Goal: Task Accomplishment & Management: Manage account settings

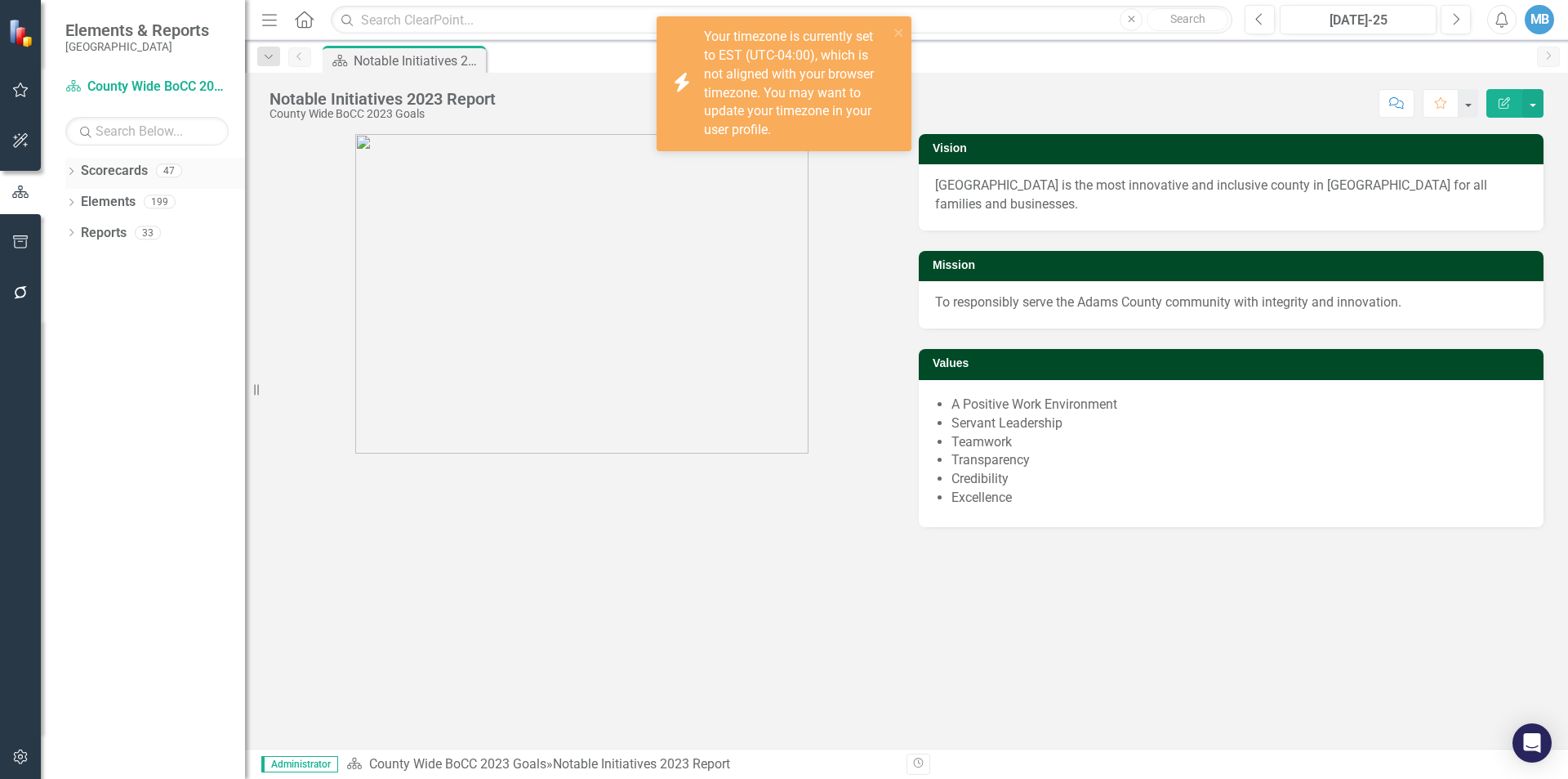
click at [73, 174] on icon "Dropdown" at bounding box center [71, 172] width 12 height 9
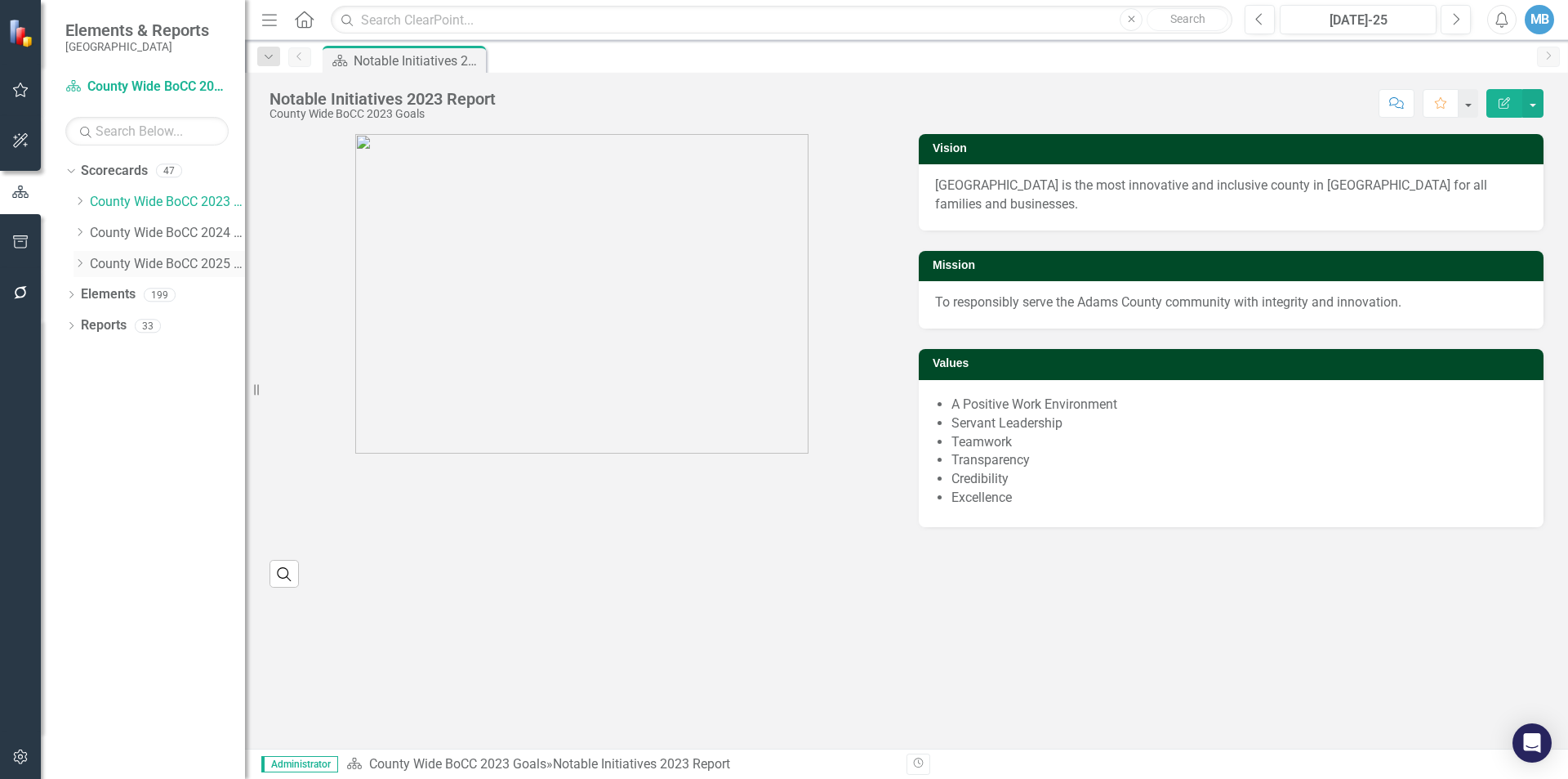
click at [123, 269] on link "County Wide BoCC 2025 Goals" at bounding box center [166, 264] width 155 height 19
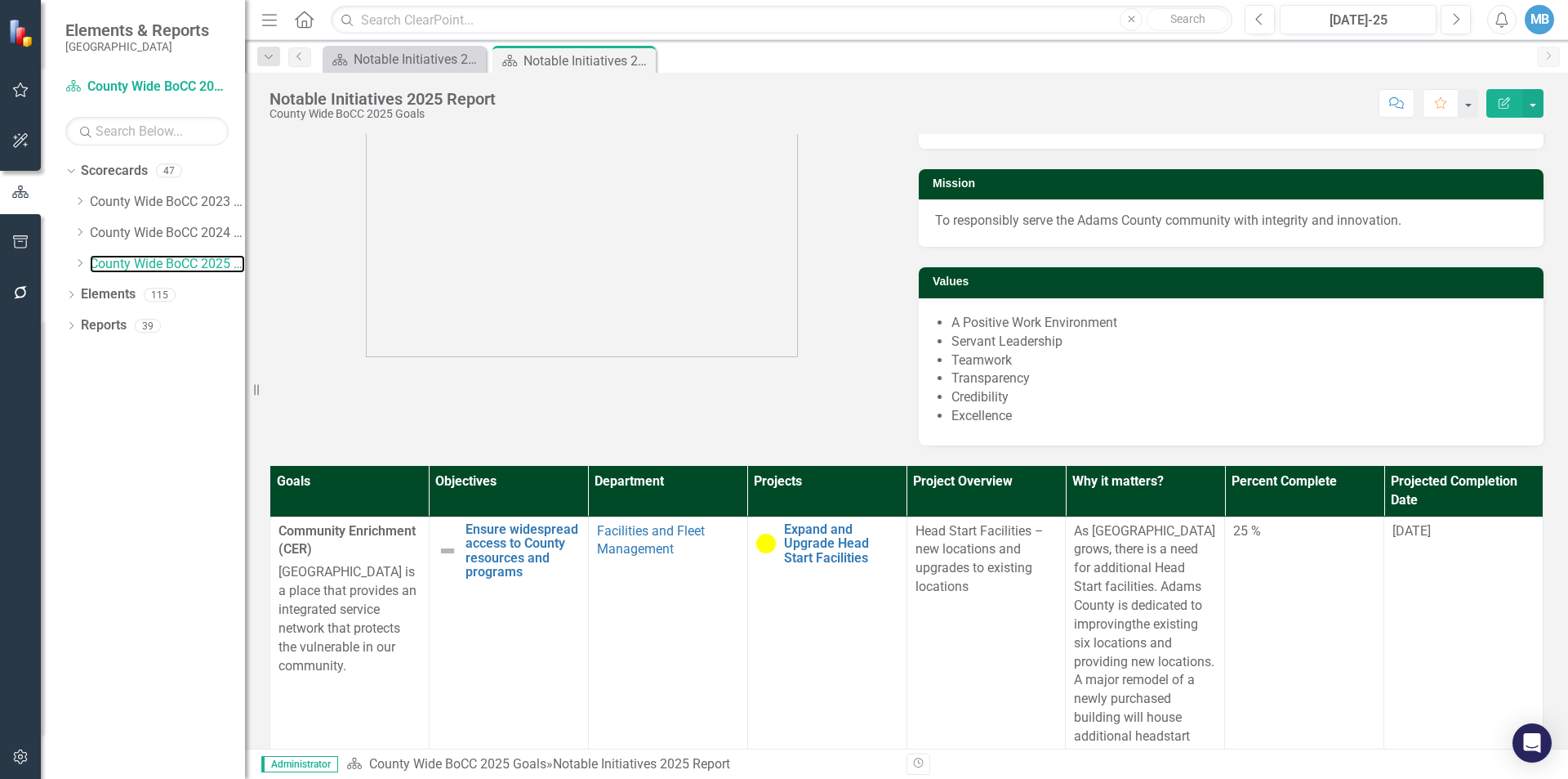
scroll to position [245, 0]
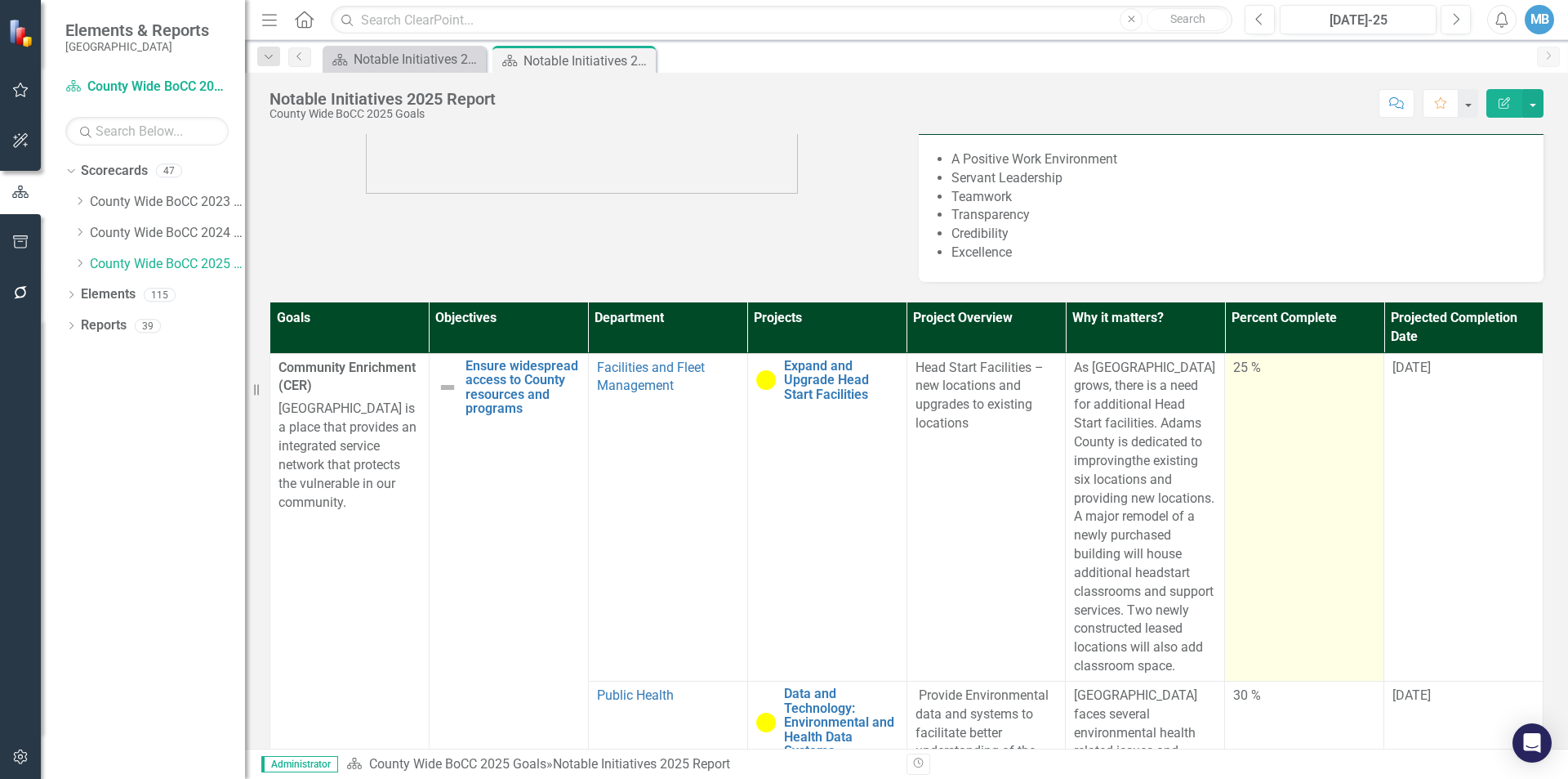
click at [1242, 358] on div "25 %" at bounding box center [1304, 367] width 142 height 19
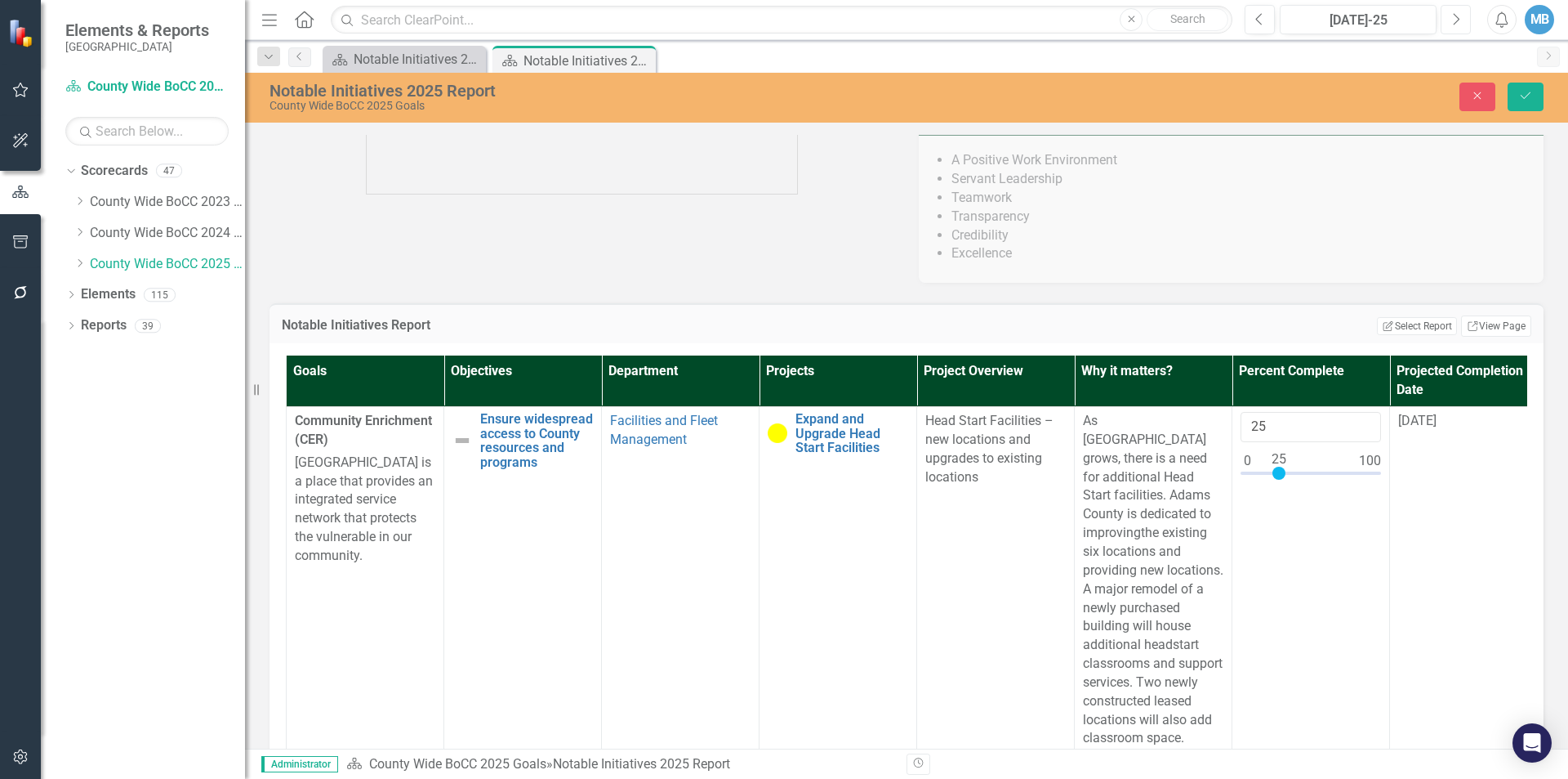
click at [1458, 25] on icon "Next" at bounding box center [1455, 19] width 9 height 15
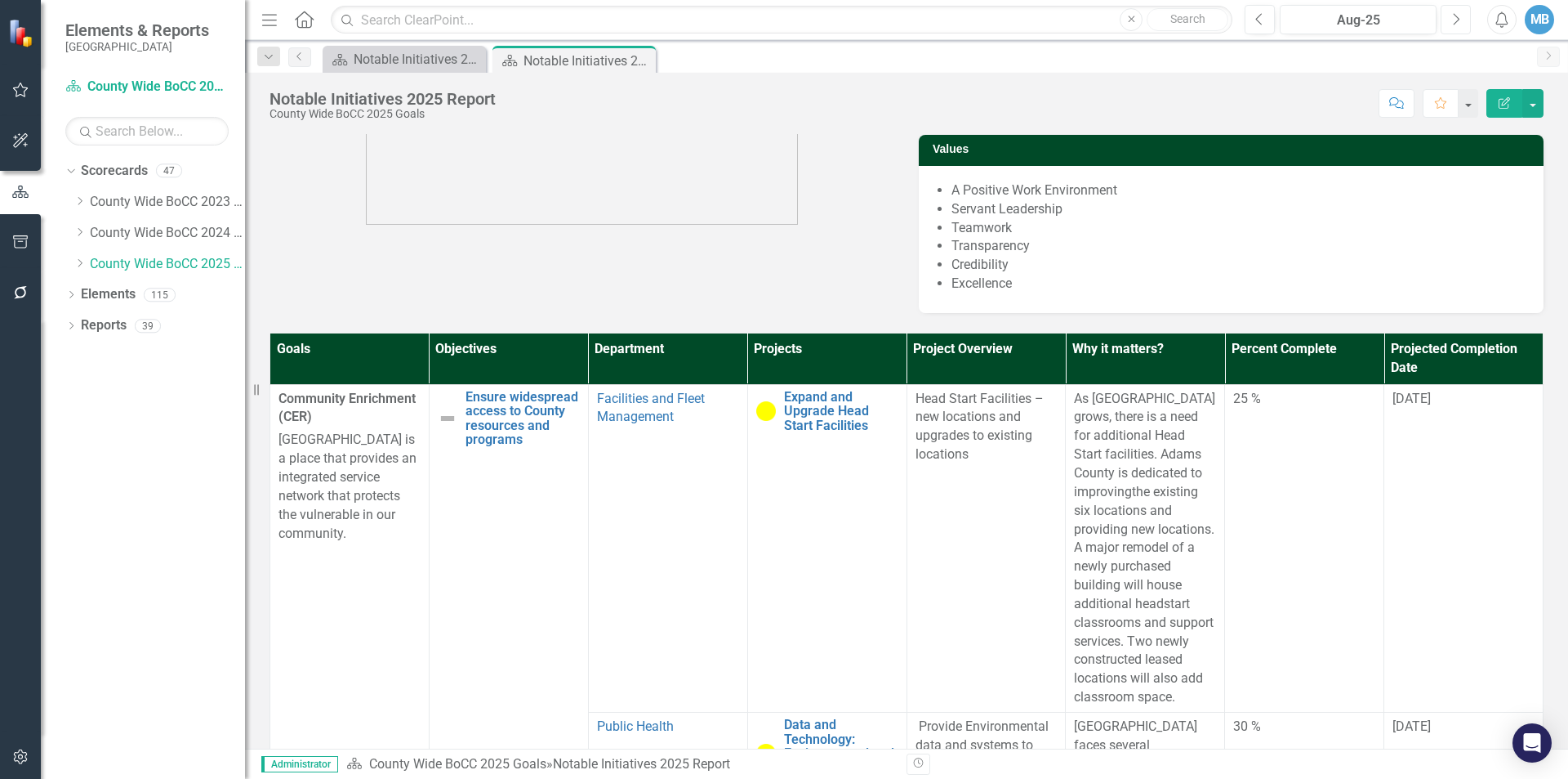
scroll to position [245, 0]
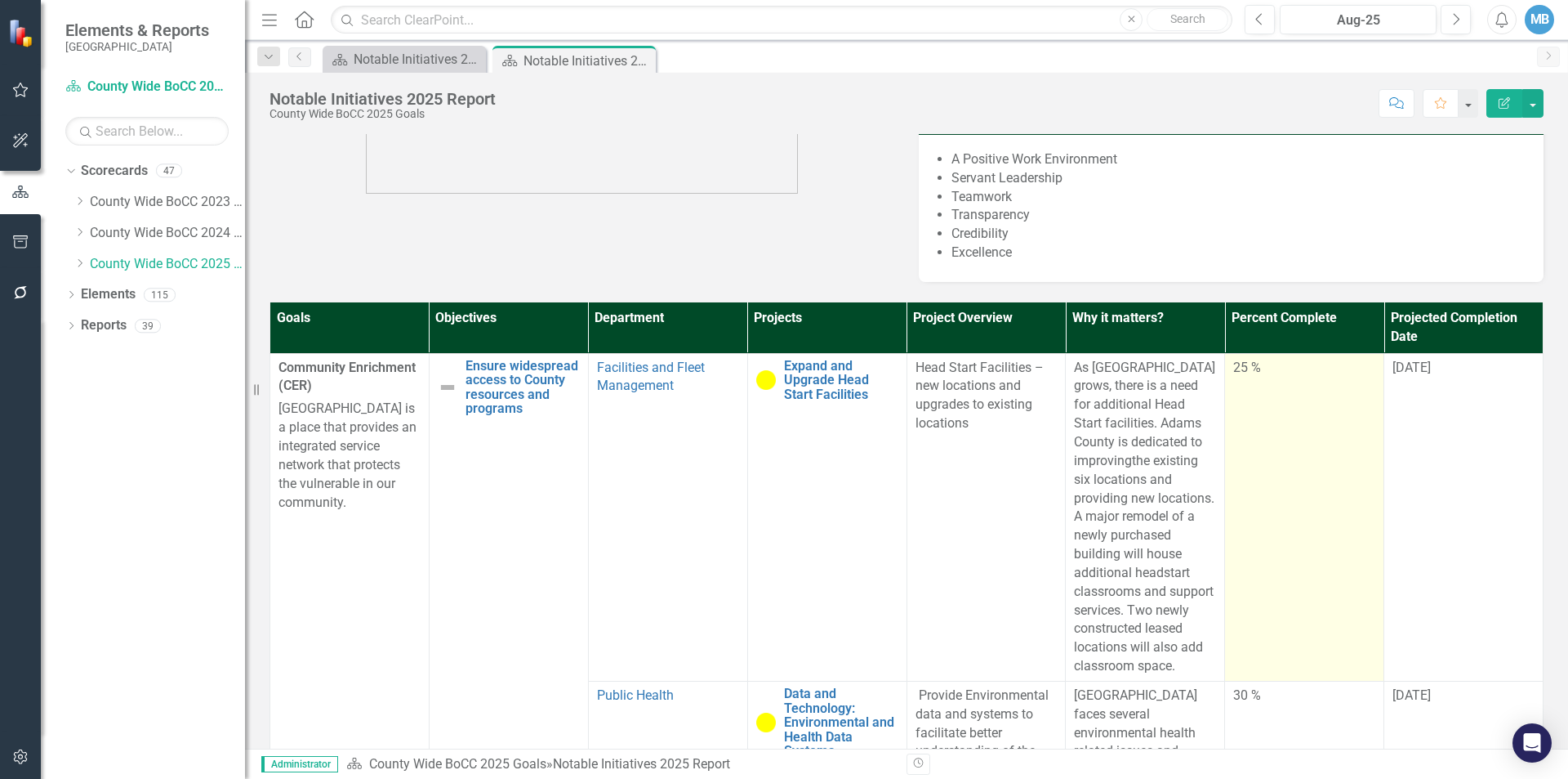
click at [1244, 358] on div "25 %" at bounding box center [1304, 367] width 142 height 19
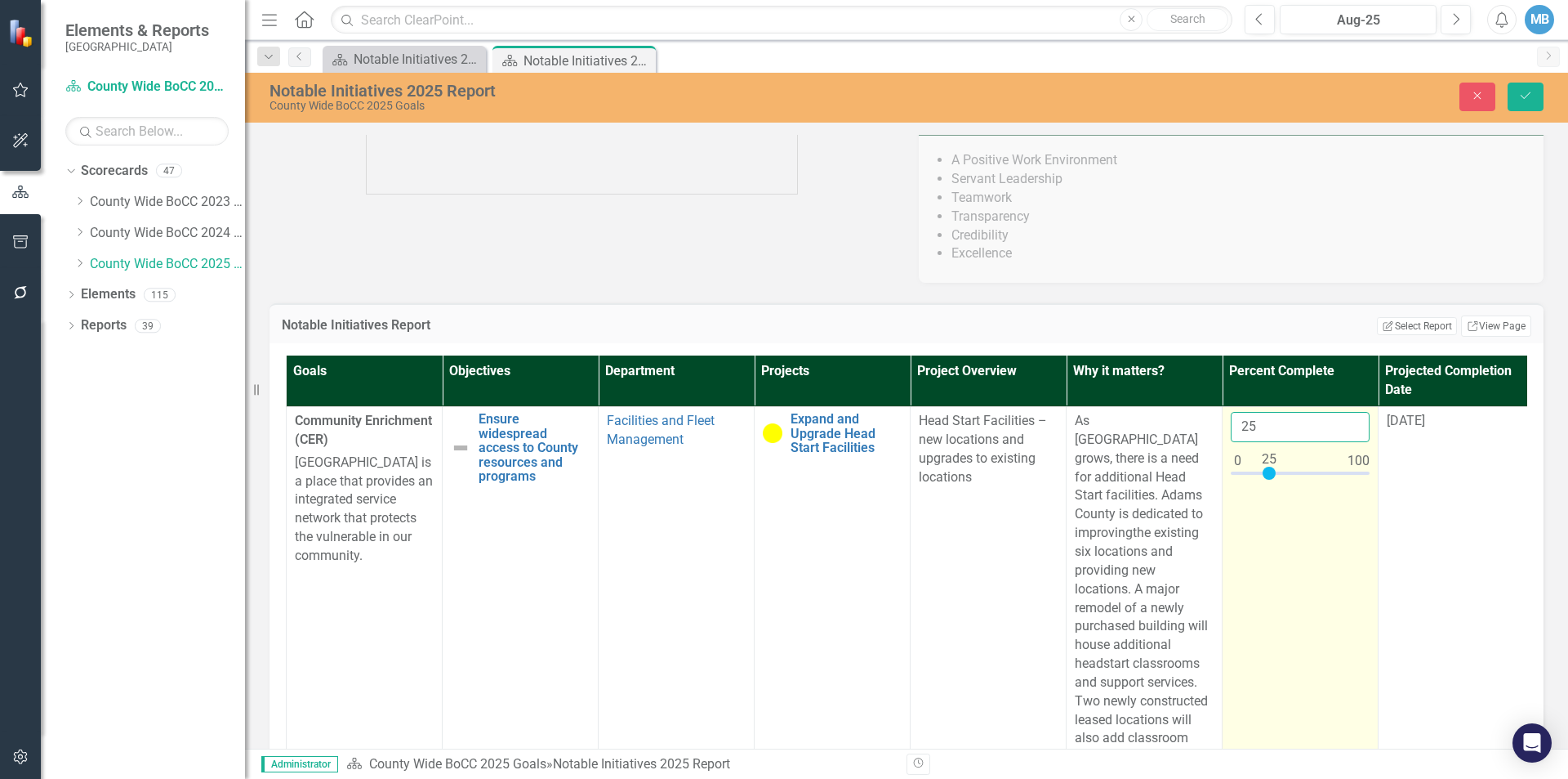
click at [1253, 412] on input "25" at bounding box center [1300, 427] width 139 height 30
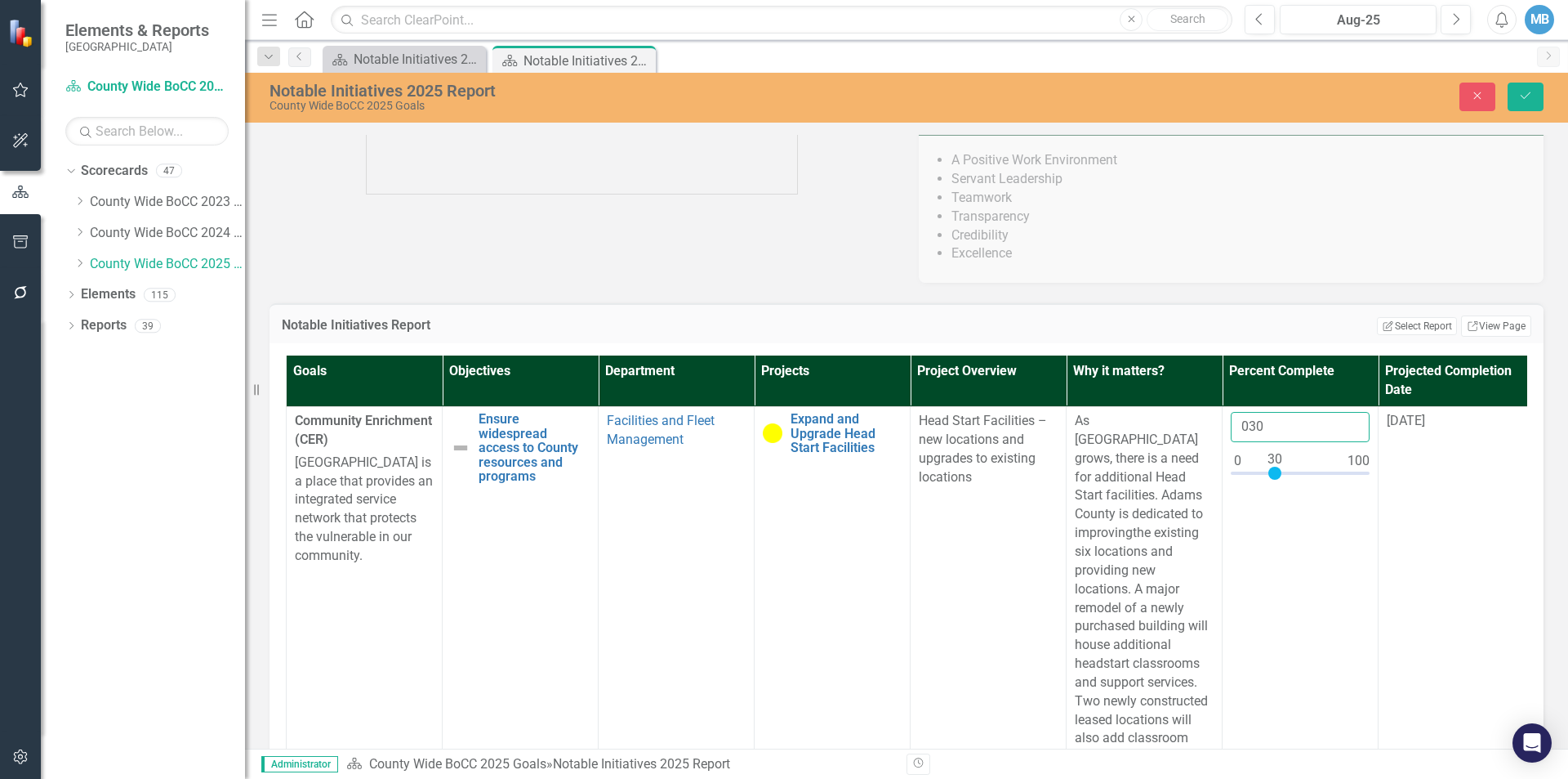
type input "030"
click at [1329, 320] on div "Notable Initiatives Report Edit Report Select Report Link View Page" at bounding box center [906, 322] width 1274 height 40
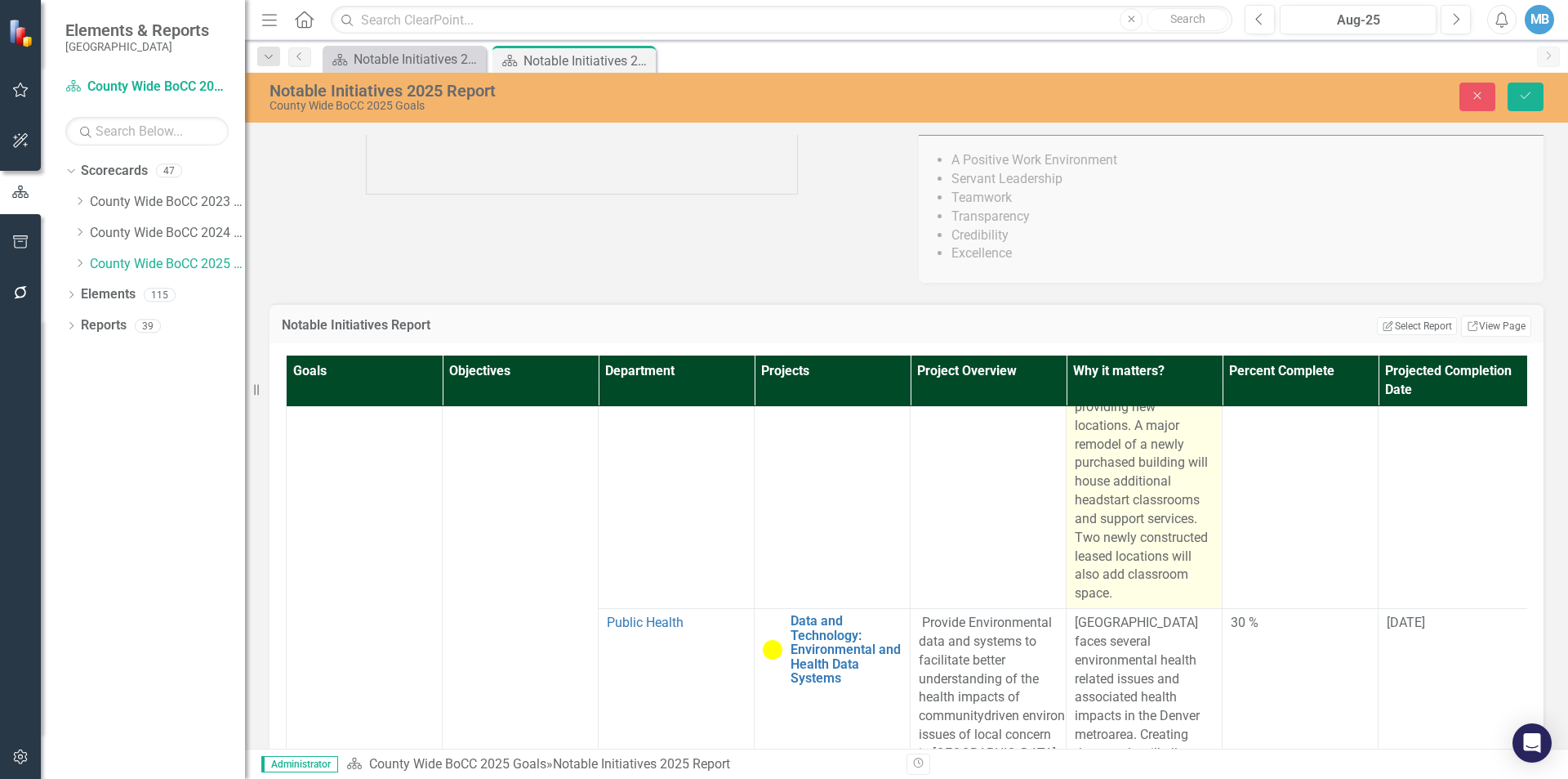
scroll to position [0, 0]
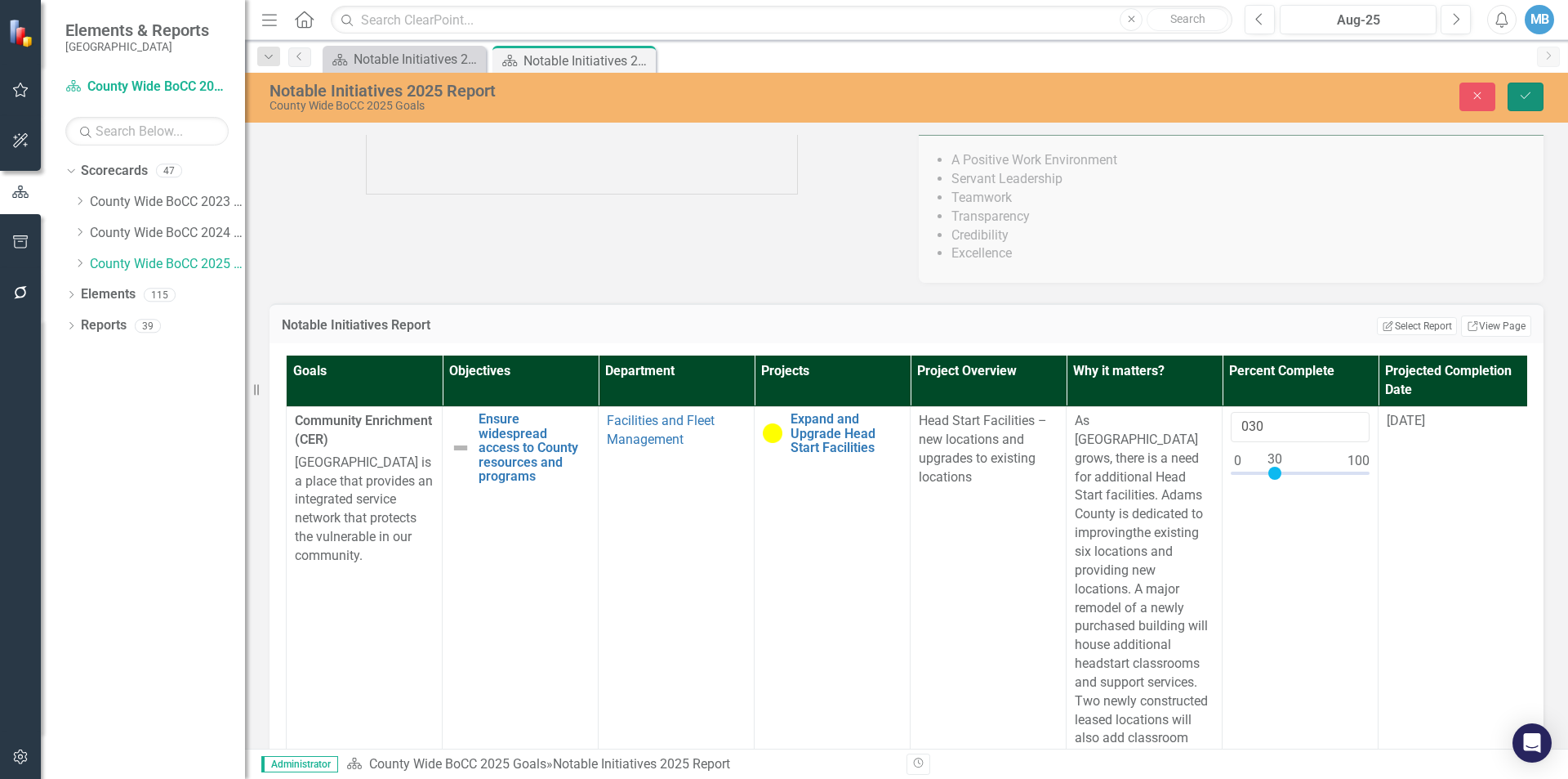
click at [1525, 99] on icon "Save" at bounding box center [1525, 95] width 15 height 12
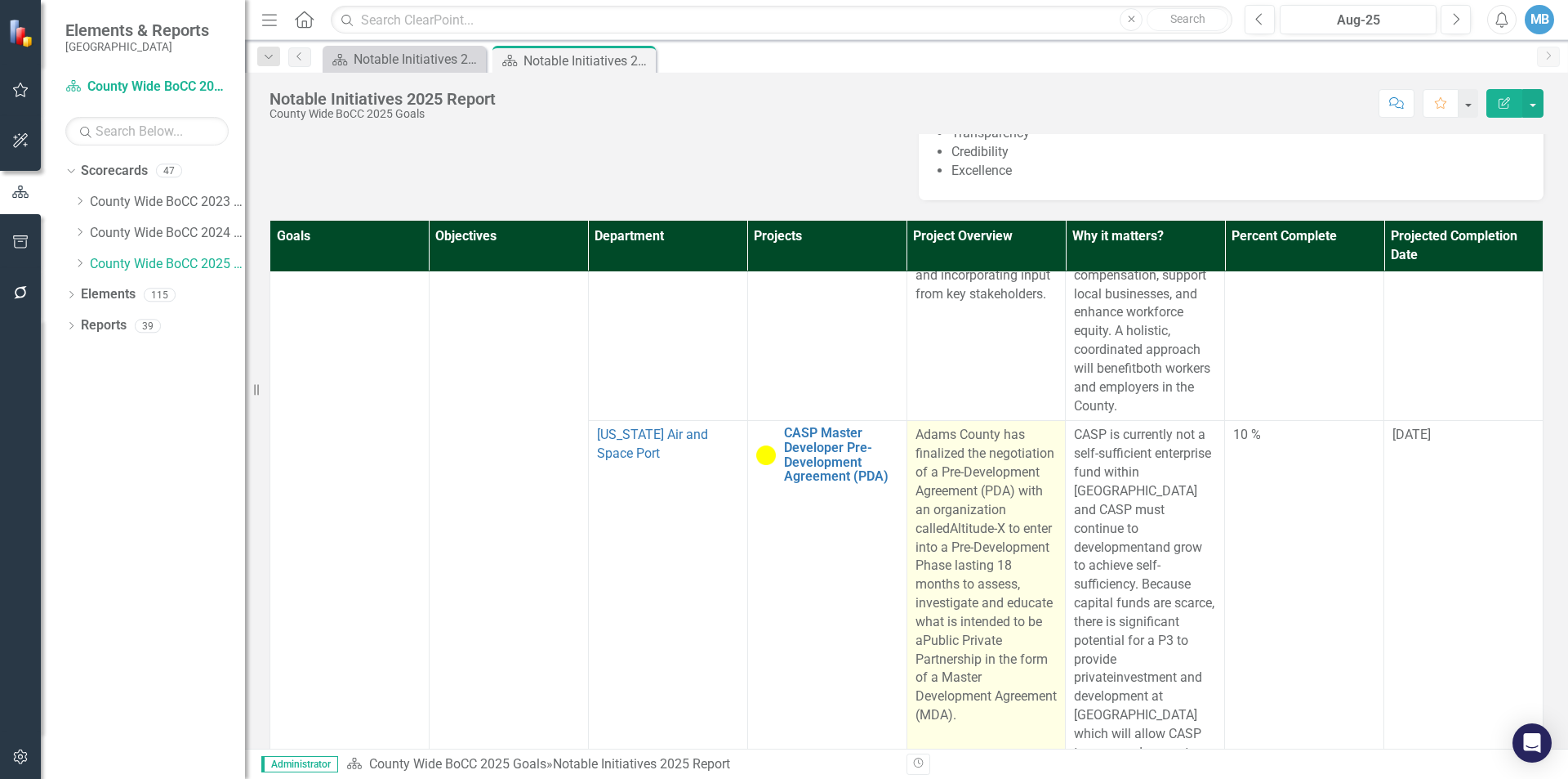
scroll to position [421, 0]
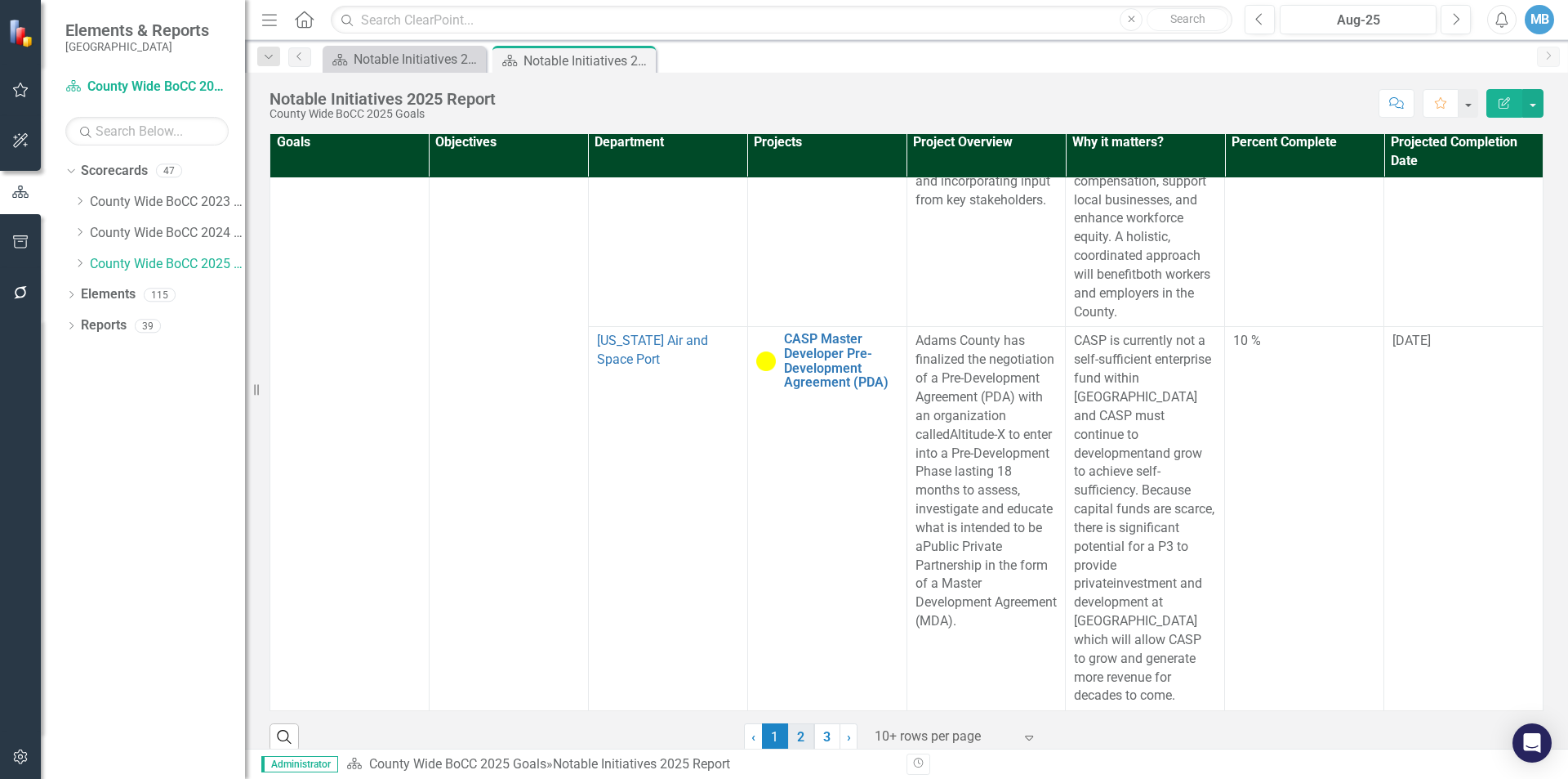
click at [797, 723] on link "2" at bounding box center [801, 737] width 26 height 28
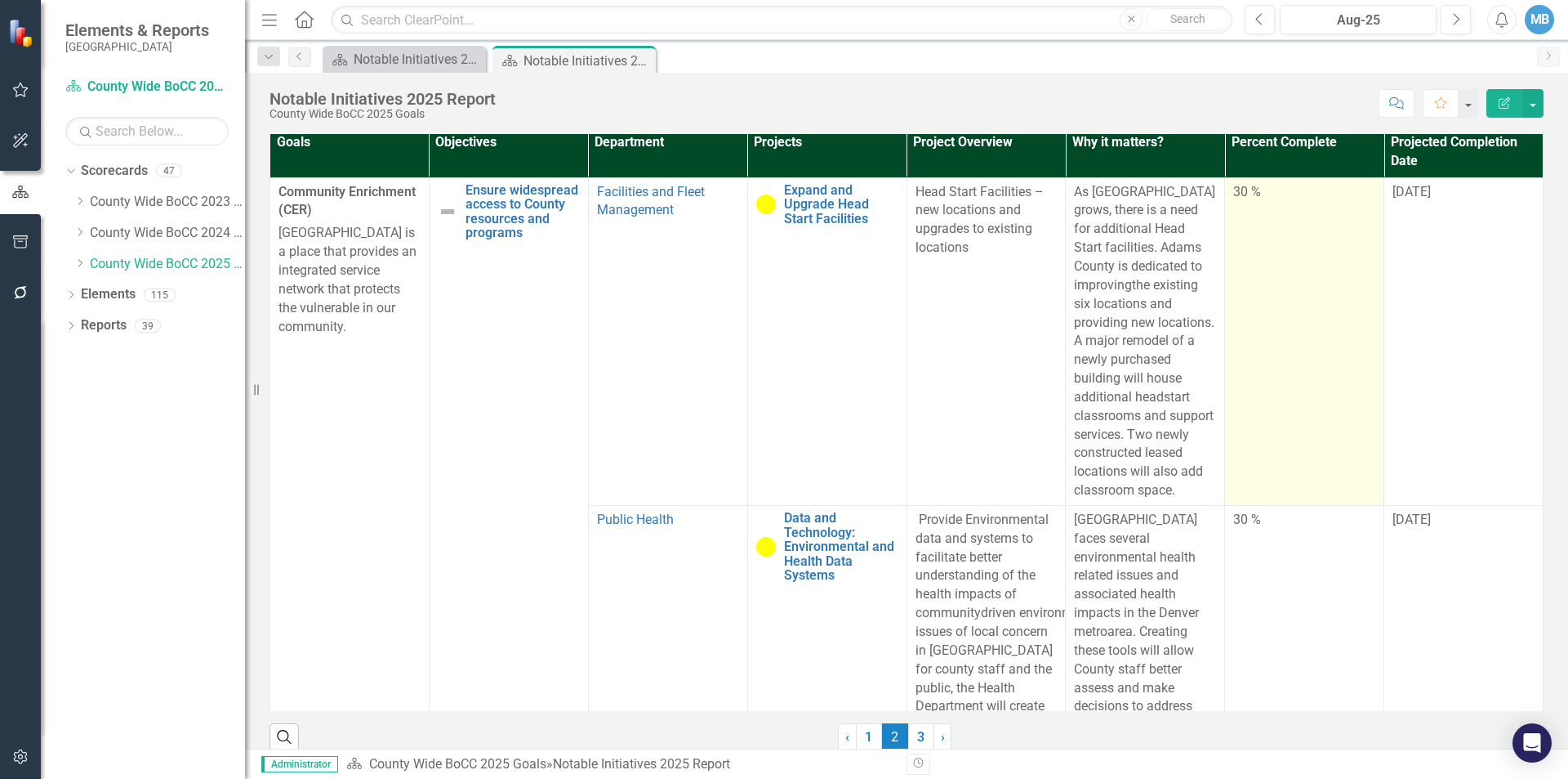
click at [1239, 183] on div "30 %" at bounding box center [1304, 192] width 142 height 19
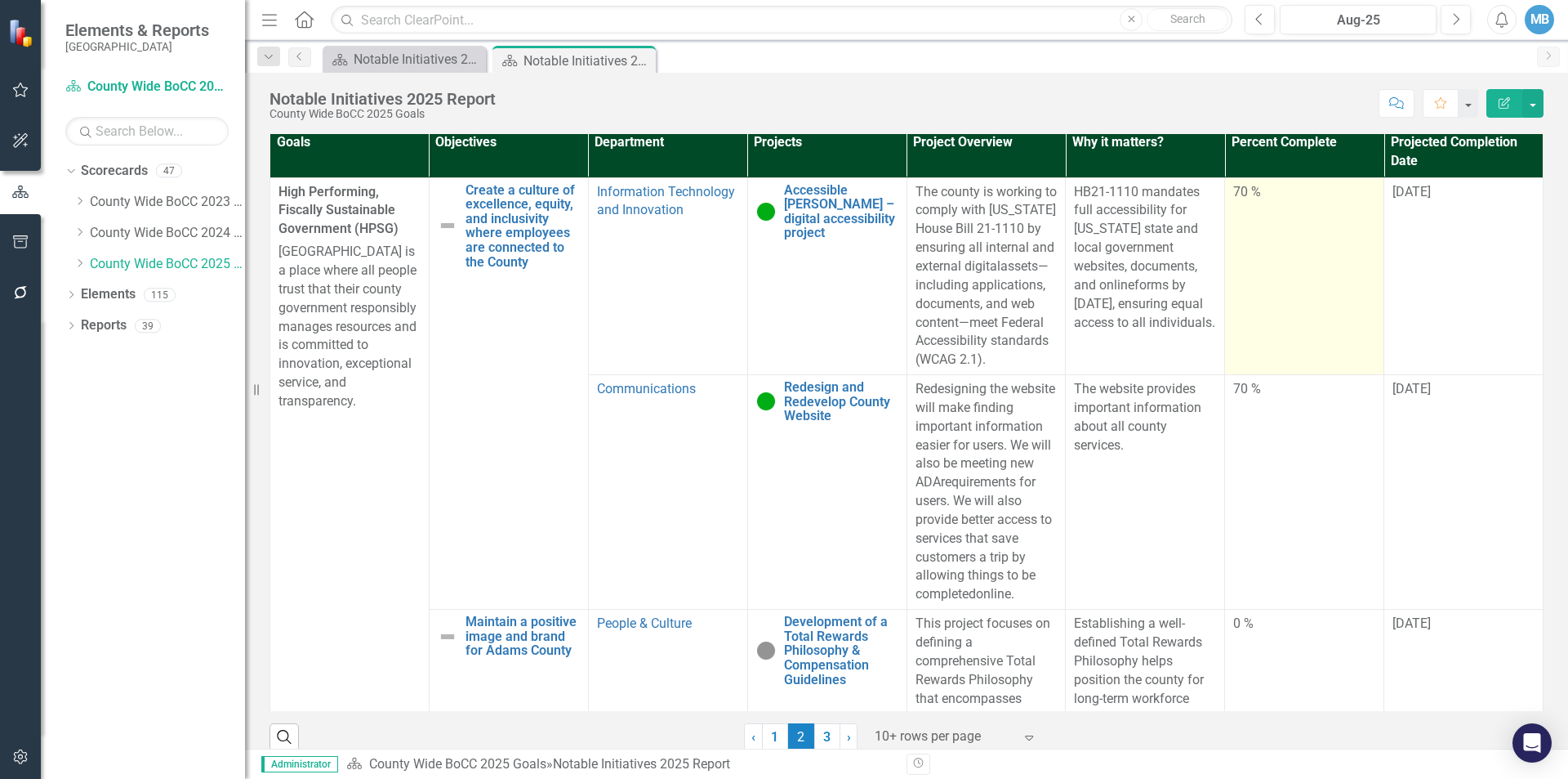
click at [1239, 183] on div "70 %" at bounding box center [1304, 192] width 142 height 19
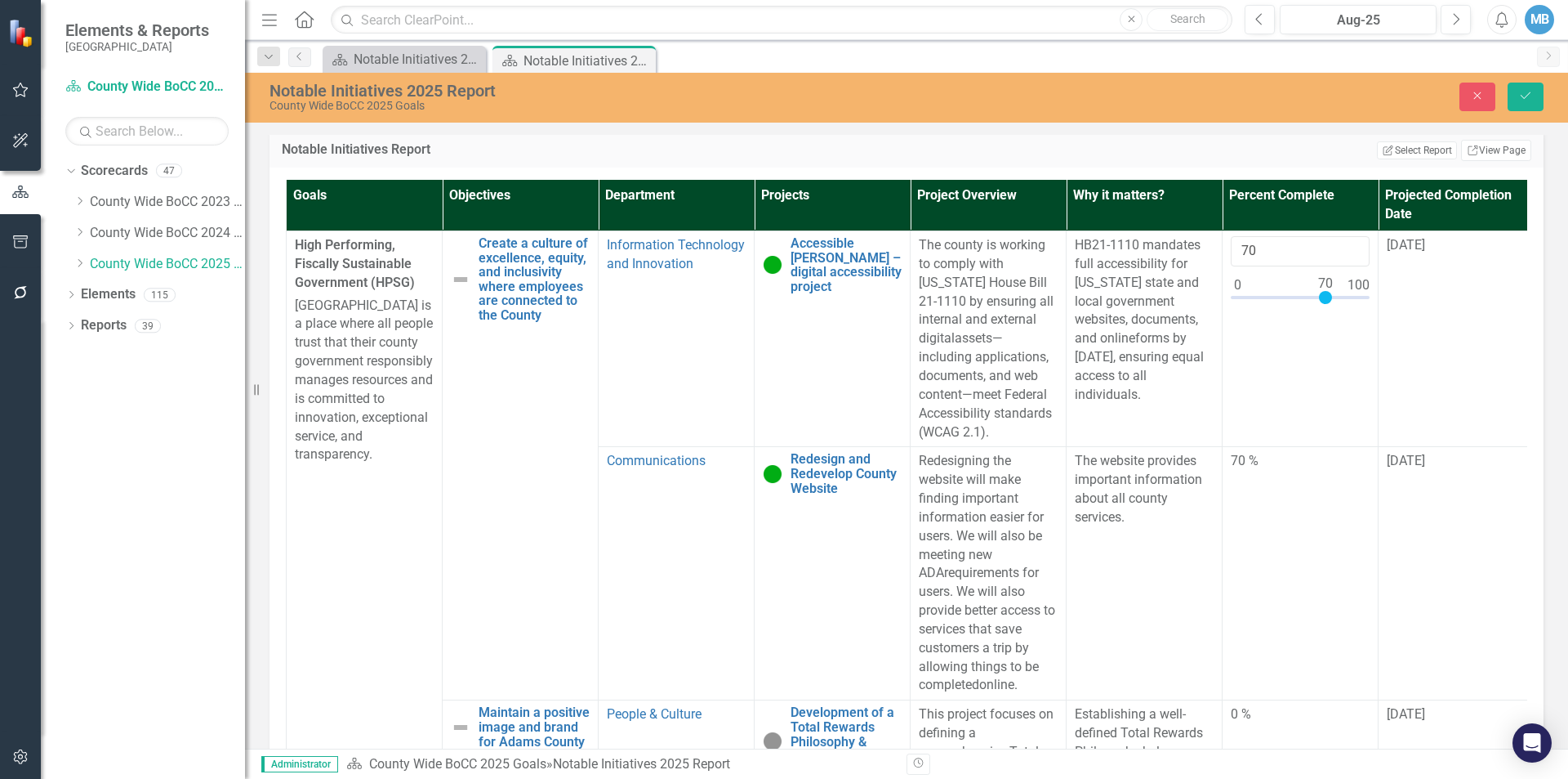
click at [1277, 167] on div "Goals Objectives Department Projects Project Overview Why it matters? Percent C…" at bounding box center [906, 494] width 1274 height 653
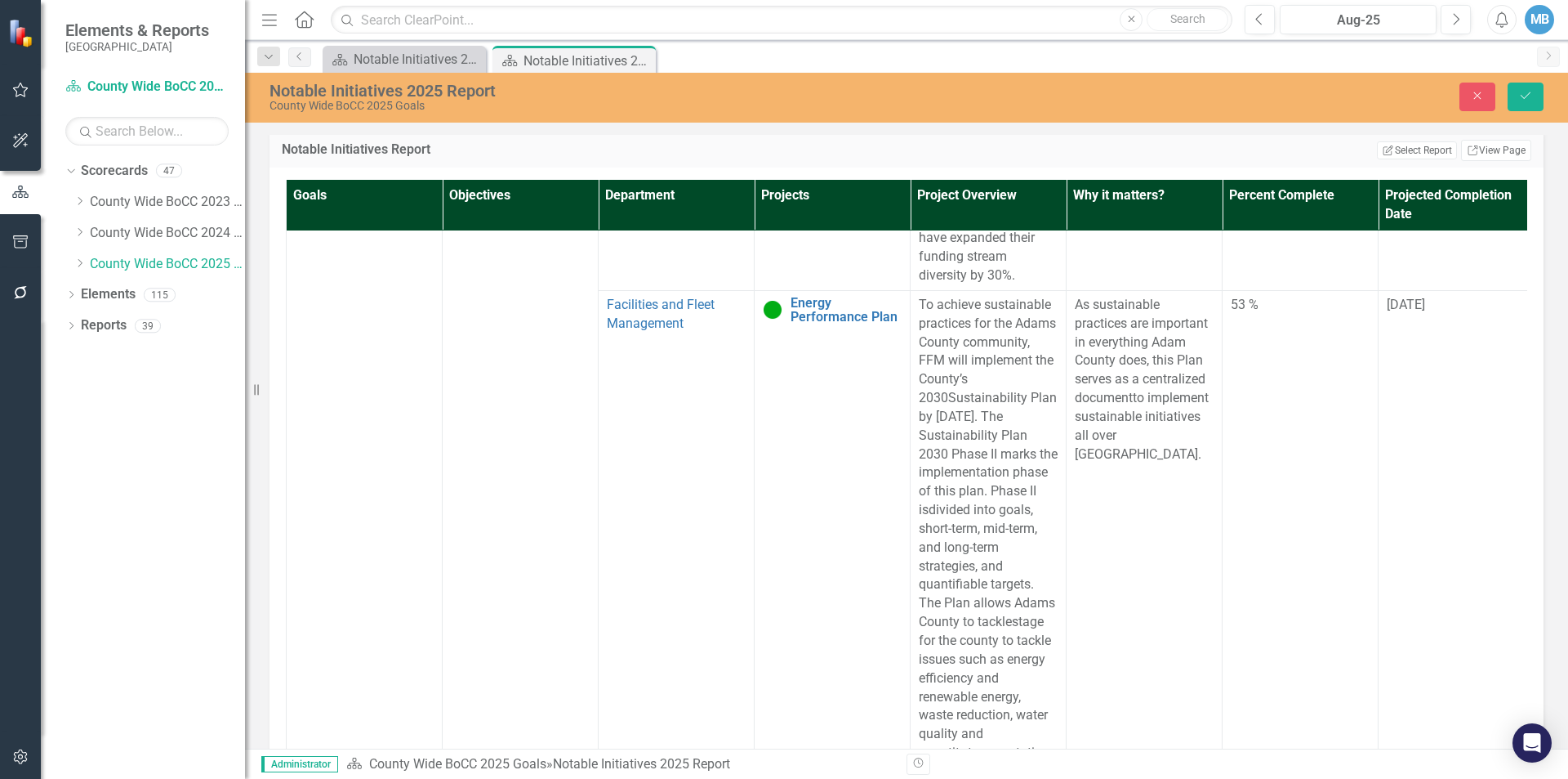
scroll to position [3187, 0]
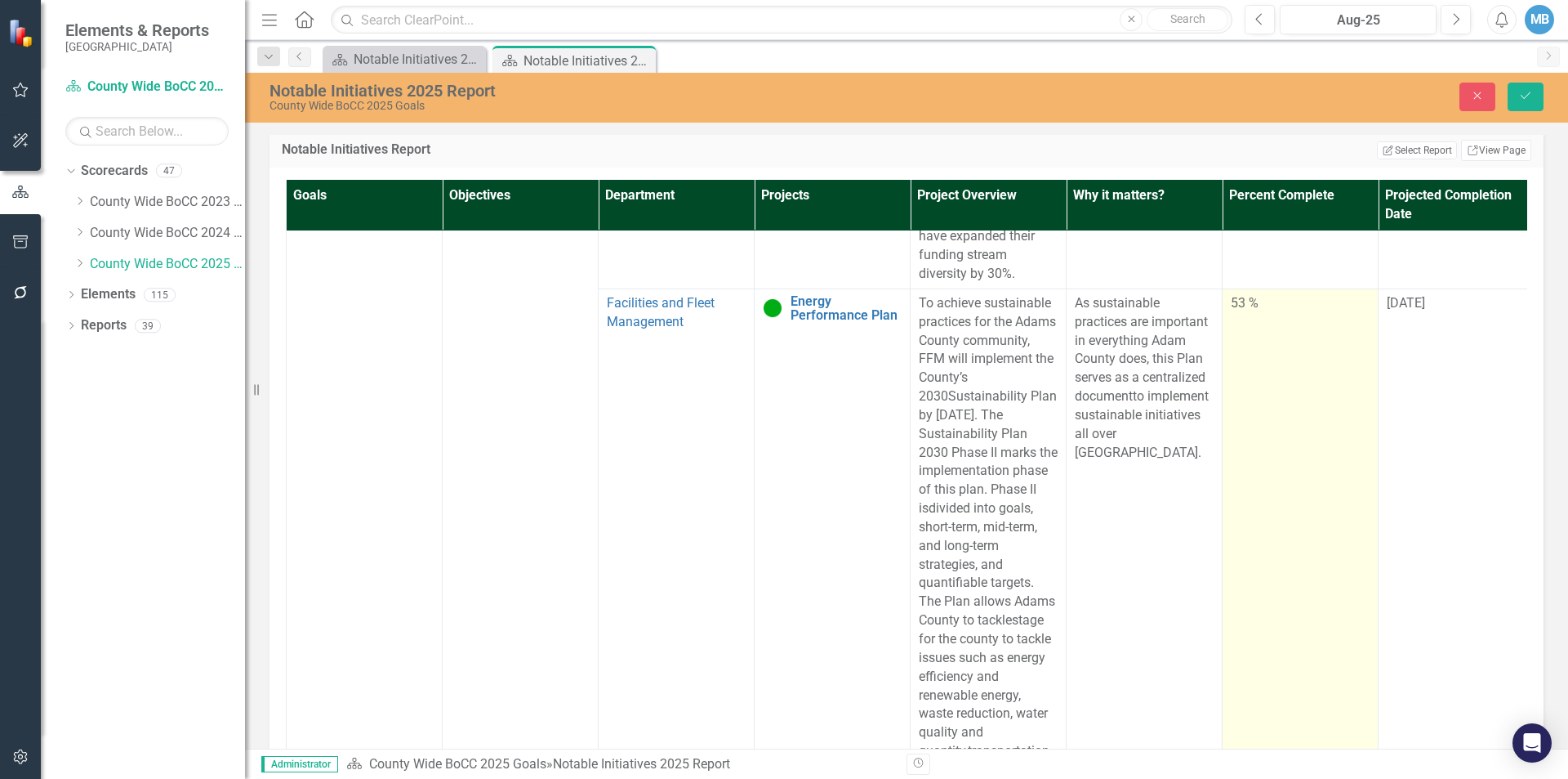
click at [1254, 313] on div "53 %" at bounding box center [1300, 303] width 139 height 19
click at [1262, 324] on input "53" at bounding box center [1300, 309] width 139 height 30
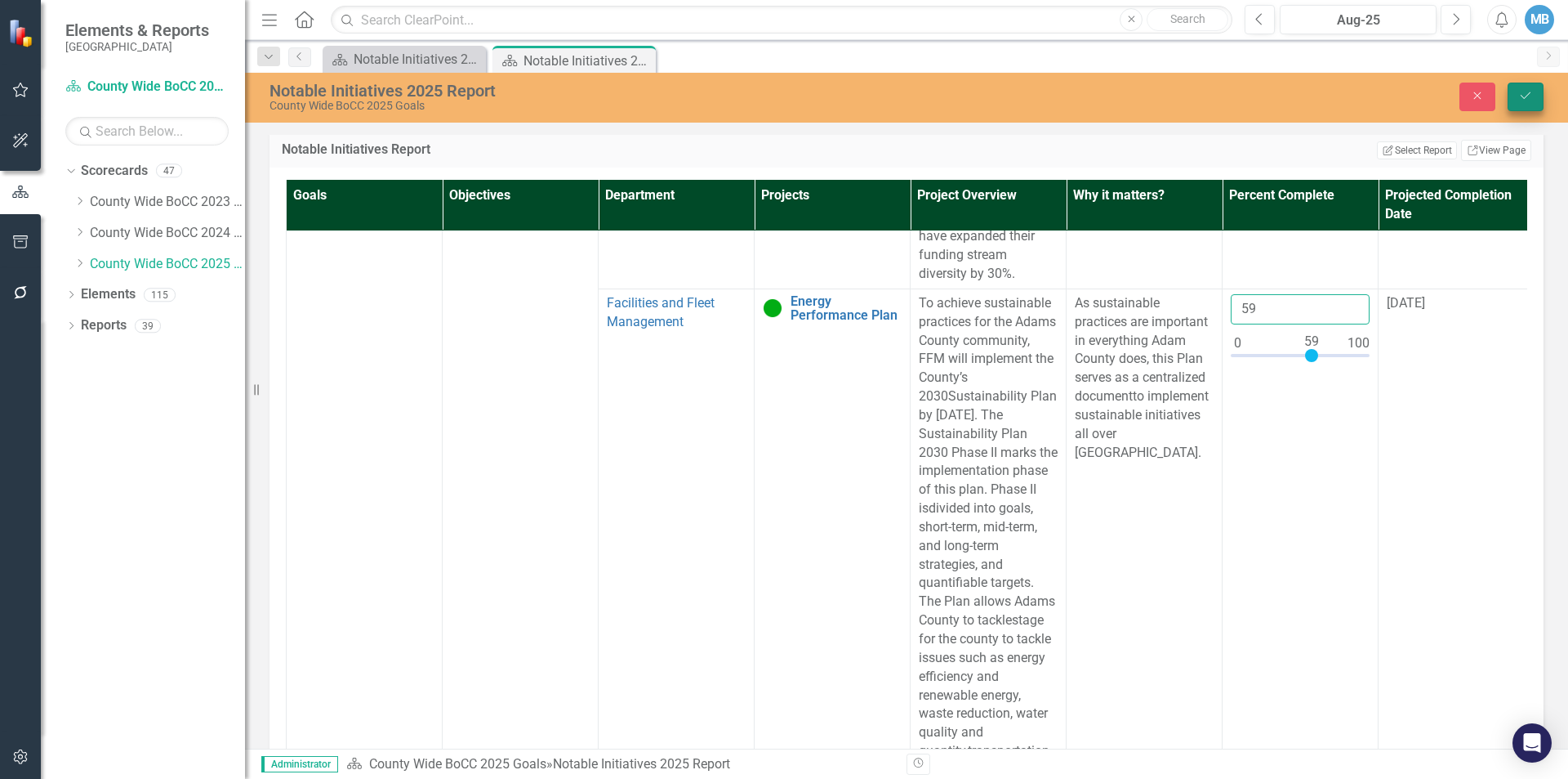
type input "59"
click at [1539, 92] on button "Save" at bounding box center [1525, 96] width 36 height 28
